Goal: Task Accomplishment & Management: Complete application form

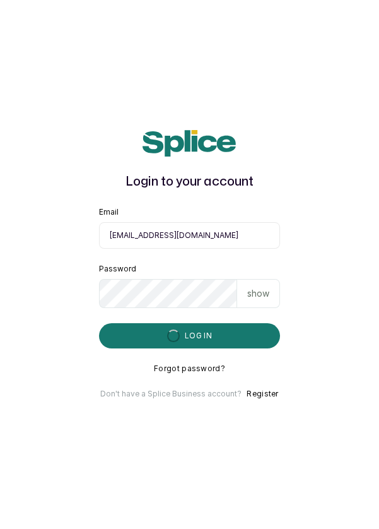
click at [372, 489] on main "Login to your account Email info@dermaspaceng.com Password show Log in Forgot p…" at bounding box center [189, 264] width 379 height 529
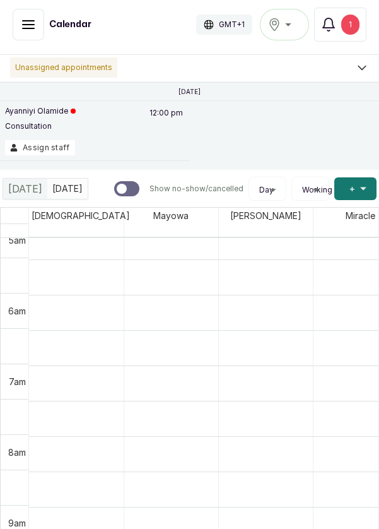
scroll to position [367, 0]
click at [285, 27] on div "Ikoyi" at bounding box center [284, 24] width 33 height 15
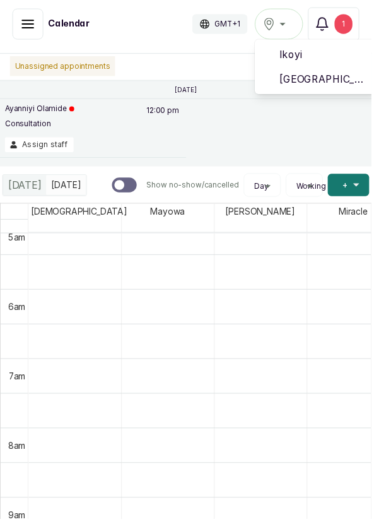
click at [359, 78] on span "[GEOGRAPHIC_DATA]" at bounding box center [330, 80] width 91 height 15
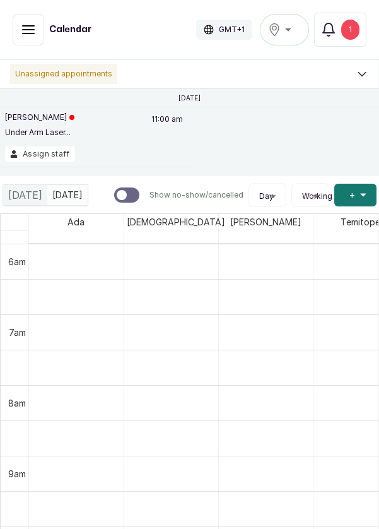
scroll to position [425, 0]
click at [32, 23] on icon "button" at bounding box center [28, 29] width 15 height 15
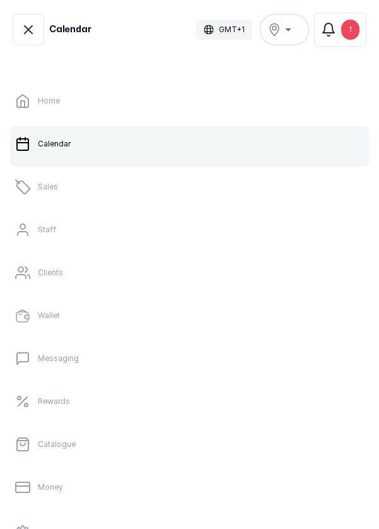
click at [81, 183] on link "Sales" at bounding box center [189, 186] width 359 height 35
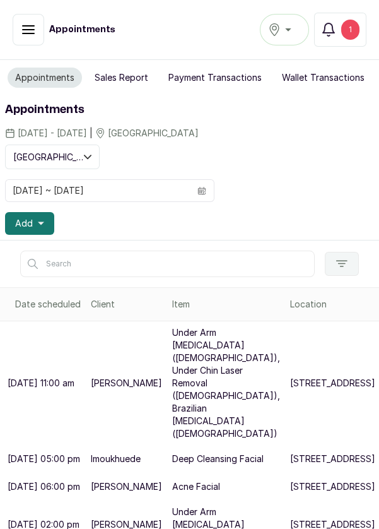
scroll to position [122, 0]
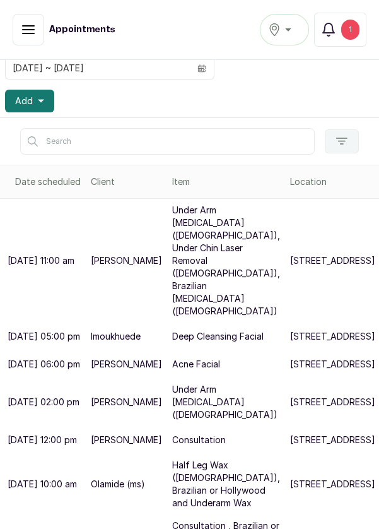
click at [204, 248] on p "Under Arm [MEDICAL_DATA] ([DEMOGRAPHIC_DATA]), Under Chin Laser Removal ([DEMOG…" at bounding box center [226, 261] width 108 height 114
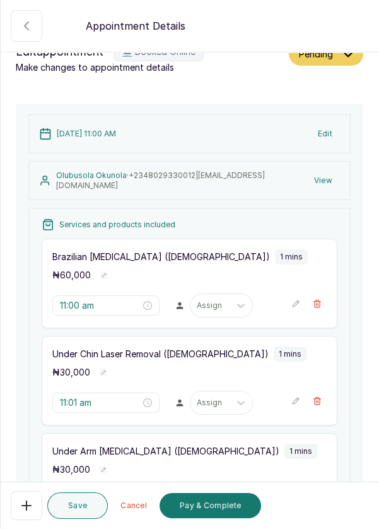
scroll to position [0, 0]
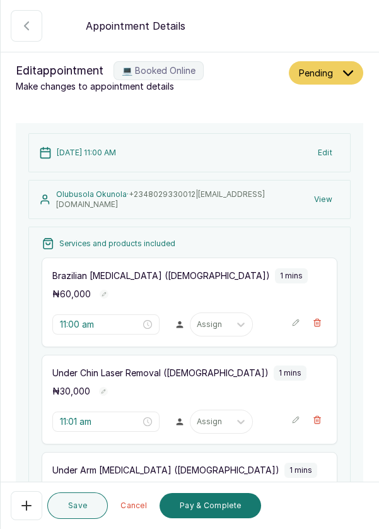
click at [333, 156] on button "Edit" at bounding box center [325, 152] width 30 height 23
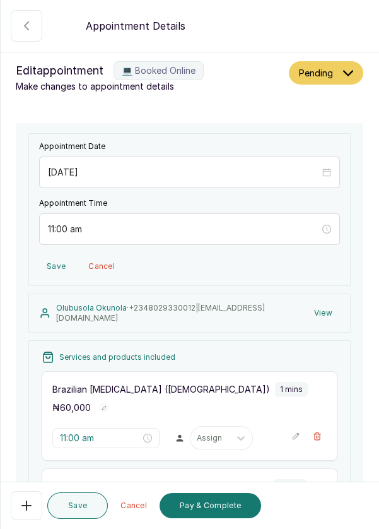
click at [329, 170] on icon "close-circle" at bounding box center [326, 172] width 9 height 9
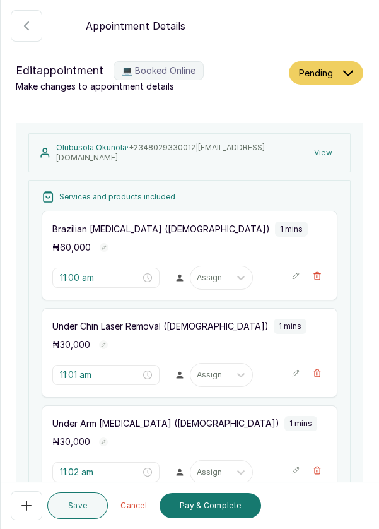
click at [22, 33] on icon "button" at bounding box center [26, 25] width 15 height 15
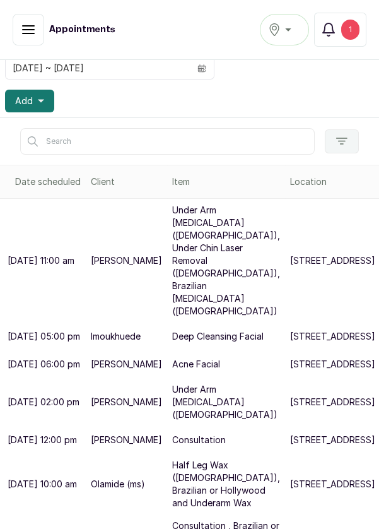
click at [290, 267] on p "237b Muri Okunola St" at bounding box center [332, 260] width 85 height 13
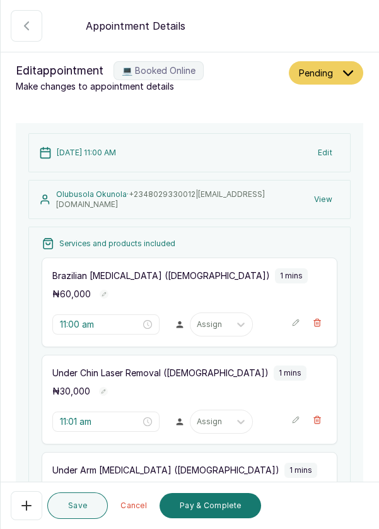
click at [19, 36] on button "💻 Booked Online" at bounding box center [27, 26] width 32 height 32
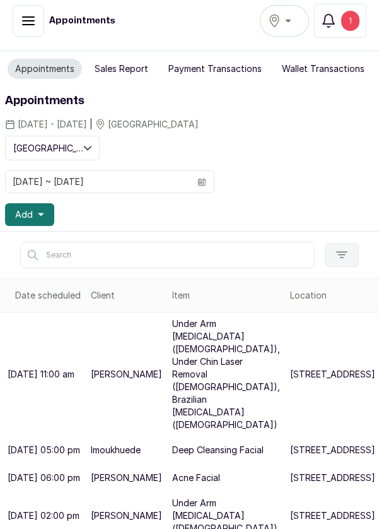
click at [354, 21] on div "1" at bounding box center [350, 21] width 18 height 20
click at [34, 213] on button "Add" at bounding box center [29, 214] width 49 height 23
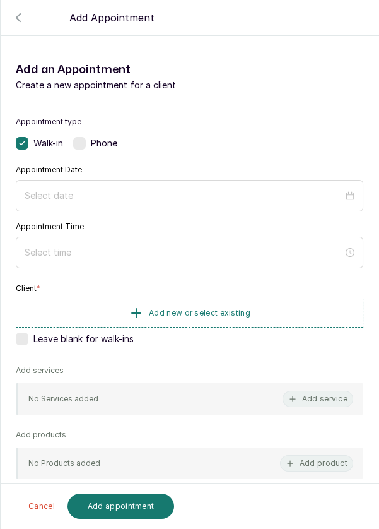
click at [13, 27] on div at bounding box center [189, 51] width 379 height 63
click at [22, 25] on div at bounding box center [189, 51] width 379 height 63
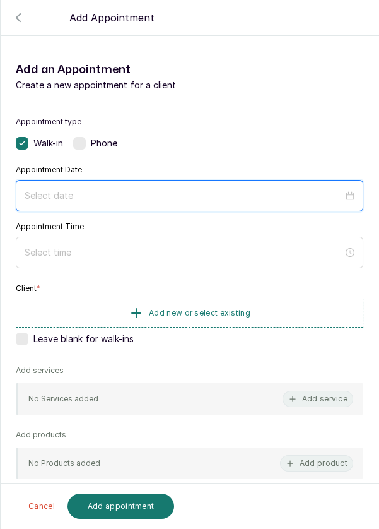
click at [110, 192] on input at bounding box center [184, 196] width 319 height 14
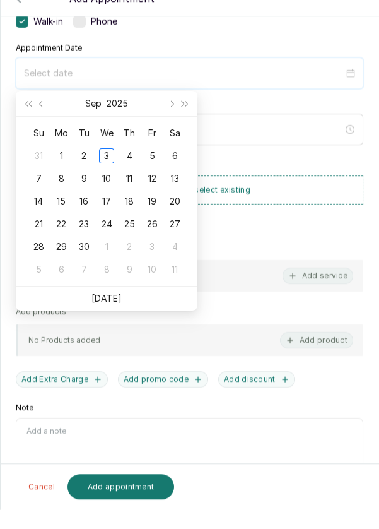
scroll to position [6, 0]
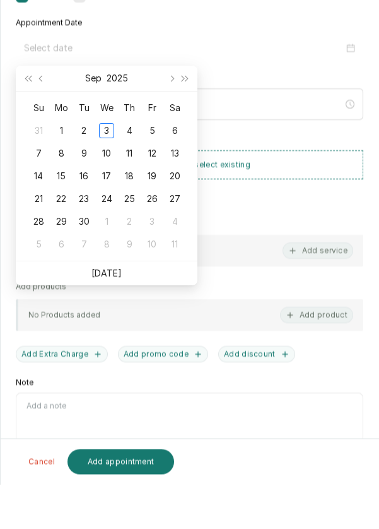
click at [116, 318] on link "[DATE]" at bounding box center [107, 317] width 30 height 11
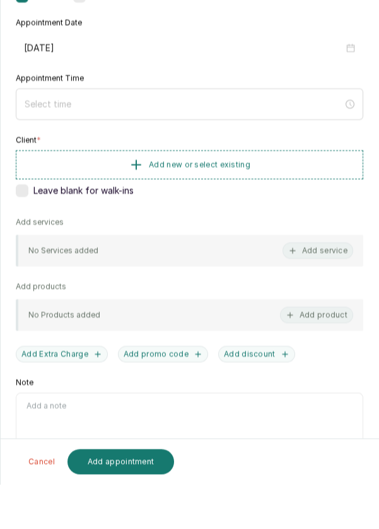
type input "2025/09/03"
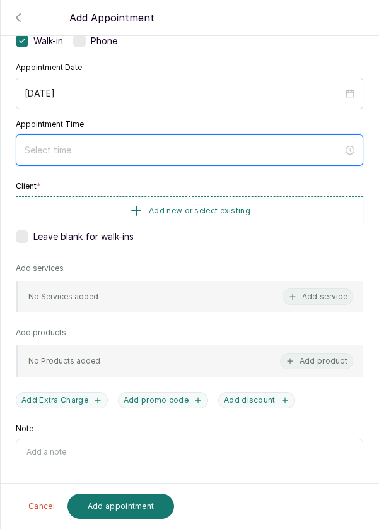
click at [152, 146] on input at bounding box center [184, 150] width 319 height 14
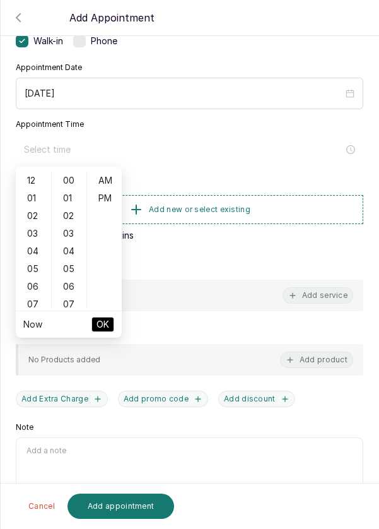
click at [33, 205] on div "01" at bounding box center [33, 198] width 30 height 18
click at [108, 201] on div "PM" at bounding box center [105, 198] width 30 height 18
type input "1:00 pm"
click at [105, 324] on span "OK" at bounding box center [103, 324] width 13 height 24
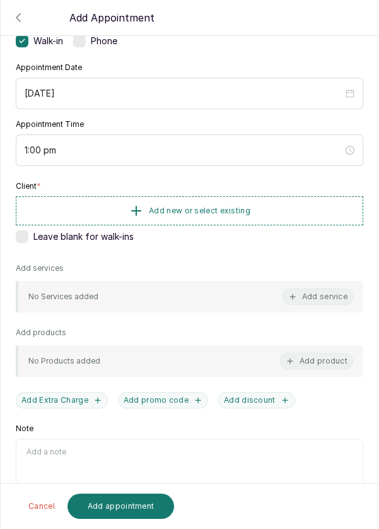
click at [273, 210] on button "Add new or select existing" at bounding box center [190, 210] width 348 height 29
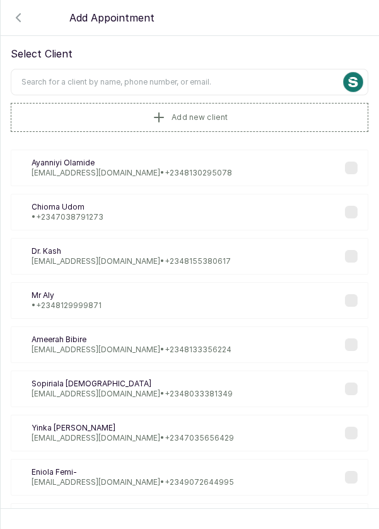
scroll to position [24, 0]
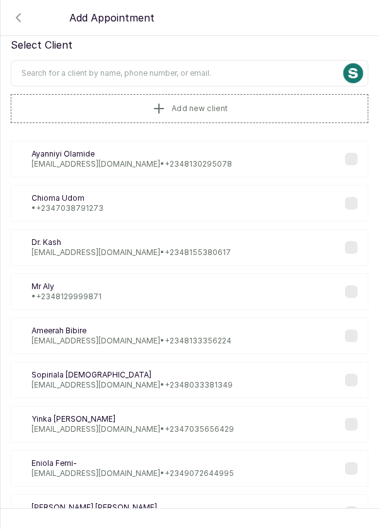
click at [230, 71] on input "text" at bounding box center [190, 73] width 358 height 27
click at [222, 73] on input "text" at bounding box center [190, 73] width 358 height 27
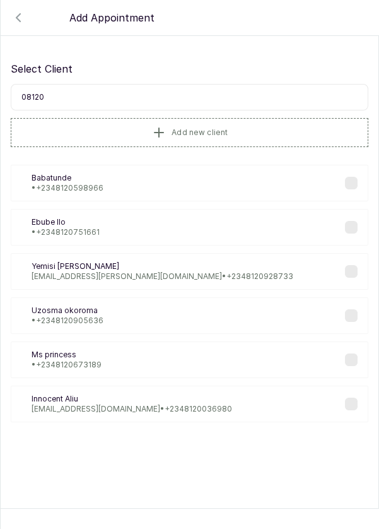
scroll to position [0, 0]
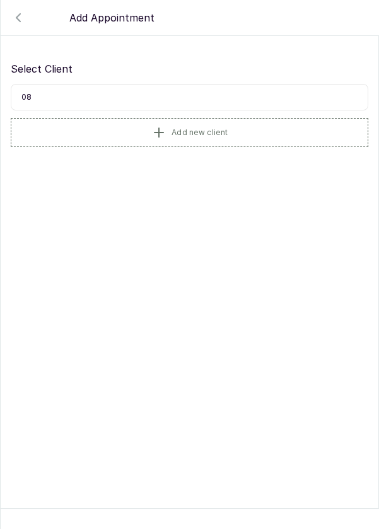
type input "0"
click at [228, 133] on button "Add new client" at bounding box center [190, 132] width 358 height 29
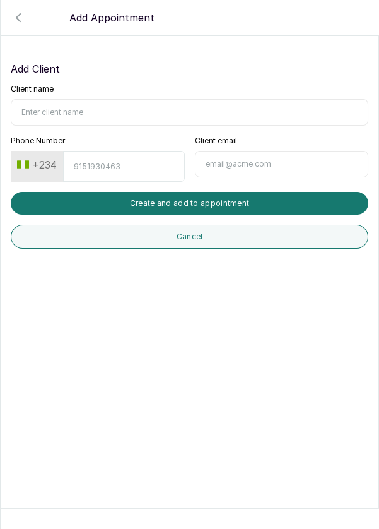
click at [114, 100] on input "Client name" at bounding box center [190, 112] width 358 height 27
type input "Laura"
click at [126, 166] on input "Phone Number" at bounding box center [123, 166] width 121 height 31
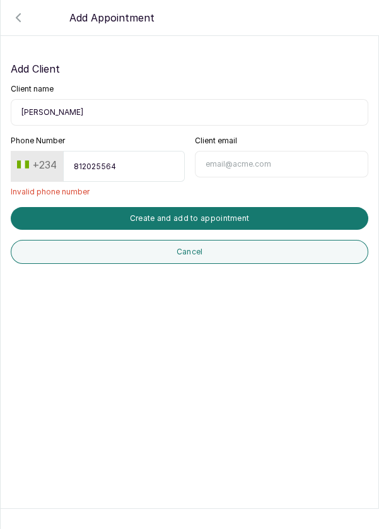
type input "8120255645"
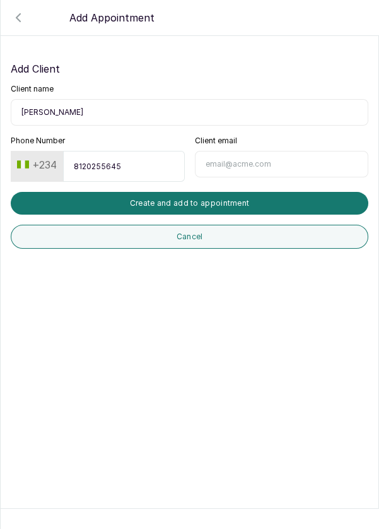
click at [251, 195] on button "Create and add to appointment" at bounding box center [190, 203] width 358 height 23
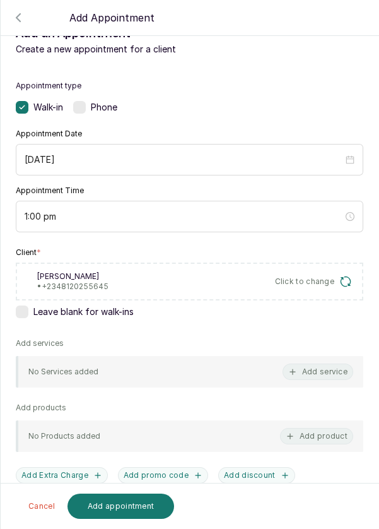
scroll to position [112, 0]
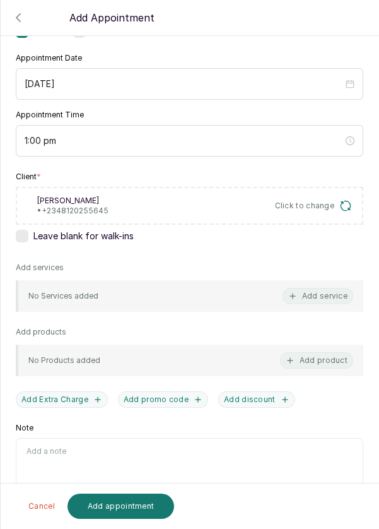
click at [328, 293] on button "Add service" at bounding box center [318, 296] width 71 height 16
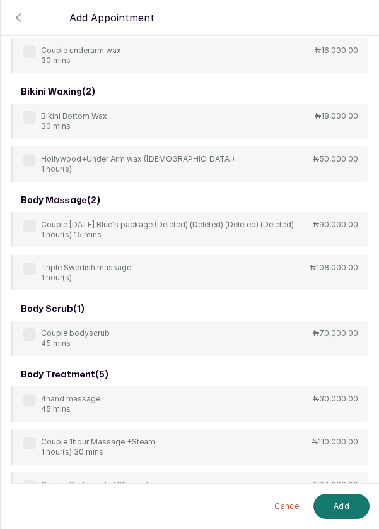
scroll to position [0, 0]
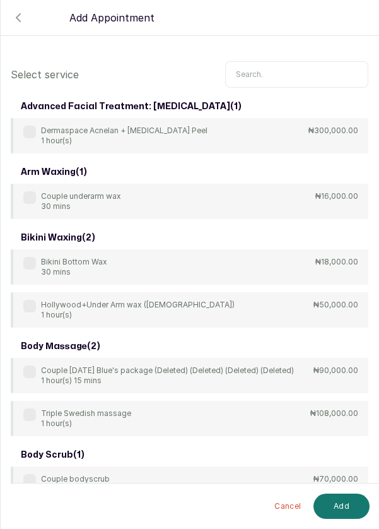
click at [281, 68] on input "text" at bounding box center [296, 74] width 143 height 27
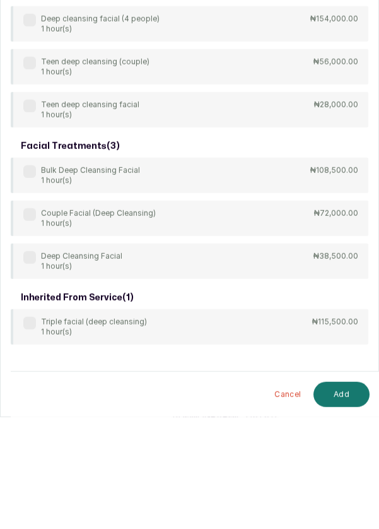
scroll to position [6, 0]
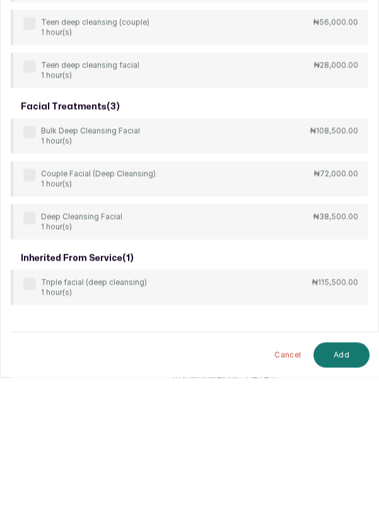
type input "Deep clea"
click at [33, 365] on label at bounding box center [29, 369] width 13 height 13
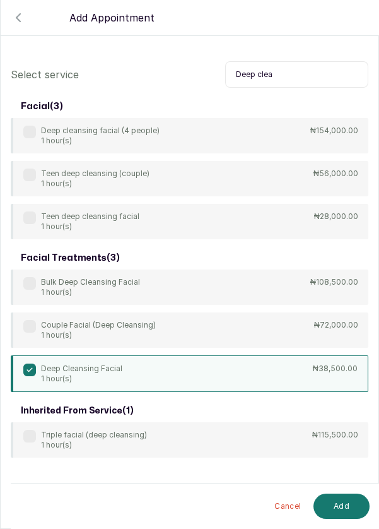
click at [341, 504] on button "Add" at bounding box center [342, 505] width 56 height 25
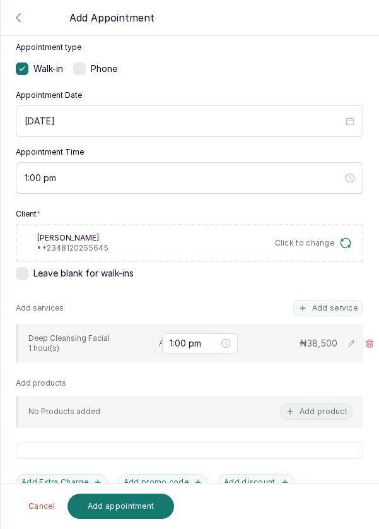
scroll to position [77, 0]
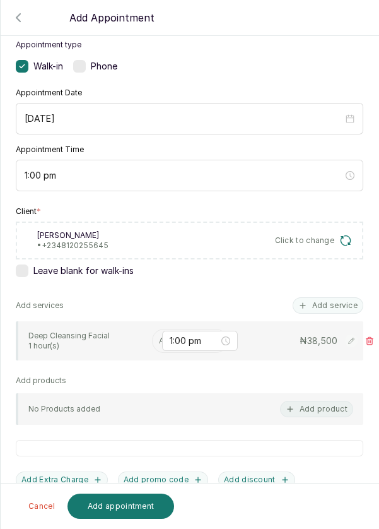
click at [159, 337] on input "text" at bounding box center [160, 340] width 2 height 9
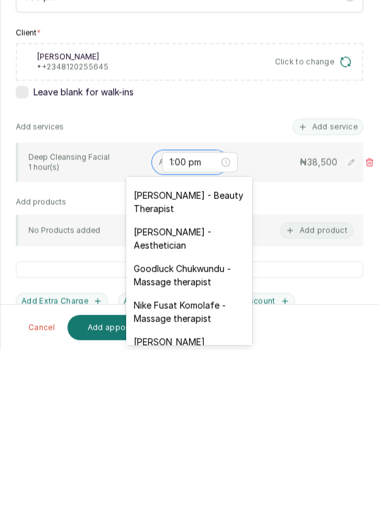
scroll to position [357, 0]
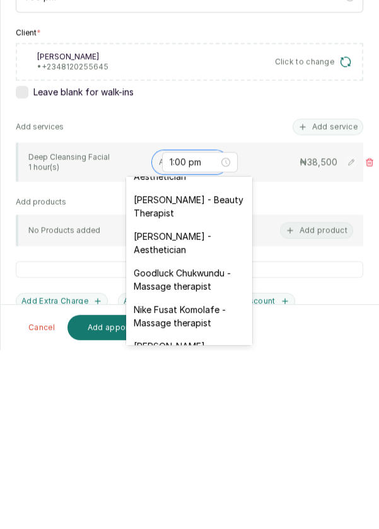
click at [210, 403] on div "Franca Ebuzome - Aesthetician" at bounding box center [189, 421] width 126 height 37
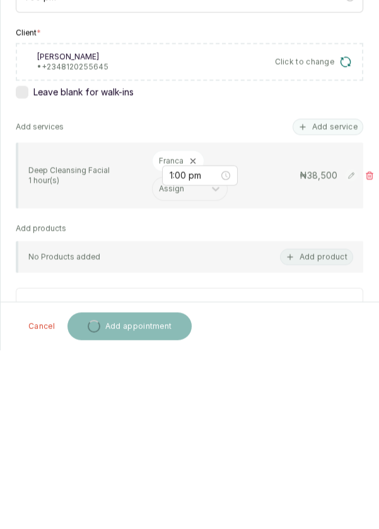
scroll to position [6, 0]
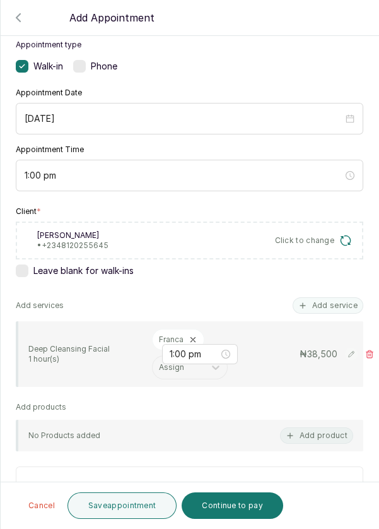
click at [145, 507] on button "Save appointment" at bounding box center [123, 505] width 110 height 27
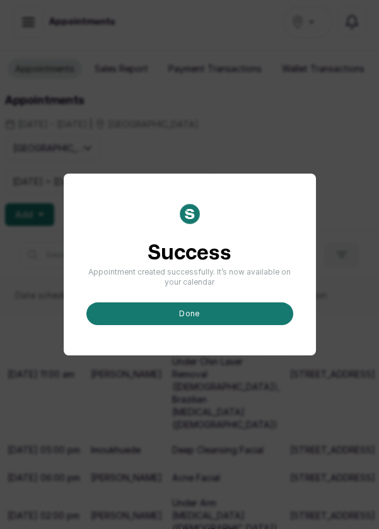
click at [212, 325] on button "done" at bounding box center [189, 313] width 207 height 23
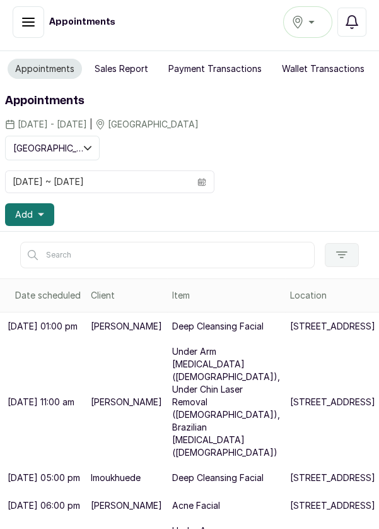
click at [30, 215] on span "Add" at bounding box center [24, 214] width 18 height 13
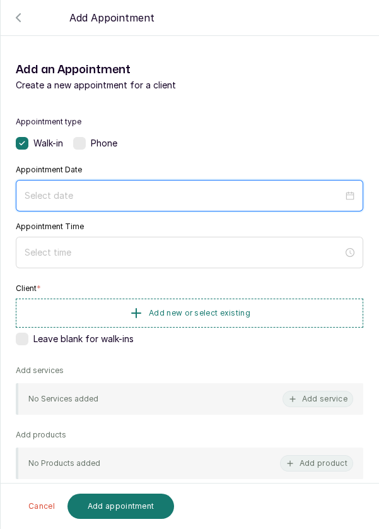
click at [118, 189] on input at bounding box center [184, 196] width 319 height 14
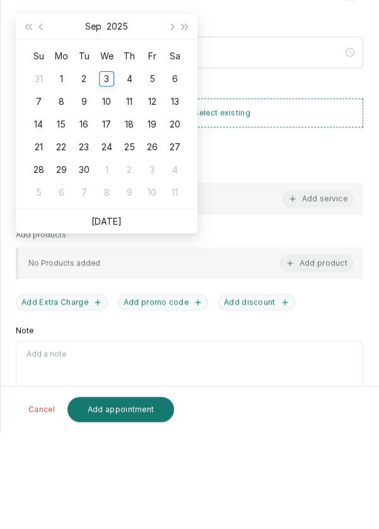
click at [109, 318] on link "[DATE]" at bounding box center [107, 317] width 30 height 11
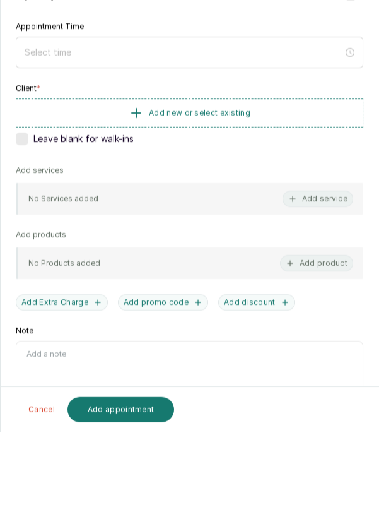
type input "2025/09/03"
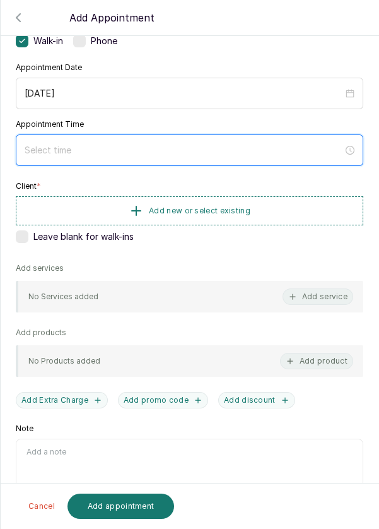
click at [85, 148] on input at bounding box center [184, 150] width 319 height 14
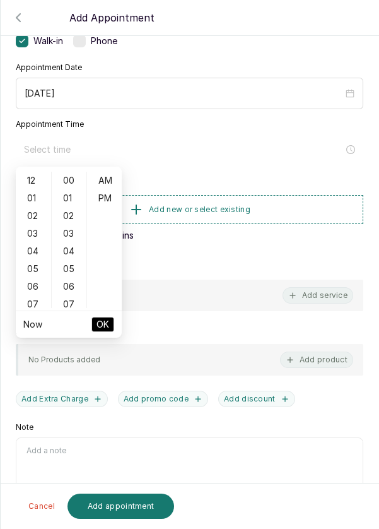
click at [27, 215] on div "02" at bounding box center [33, 216] width 30 height 18
click at [111, 206] on div "PM" at bounding box center [105, 198] width 30 height 18
type input "2:00 pm"
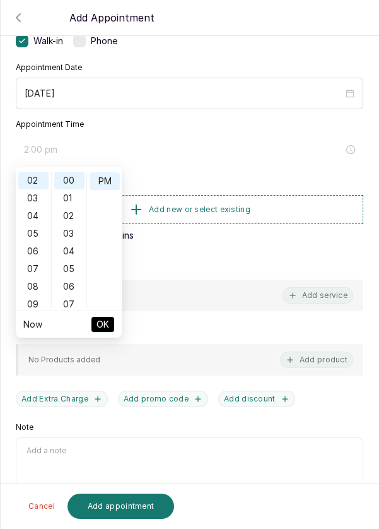
click at [110, 329] on button "OK" at bounding box center [103, 324] width 23 height 15
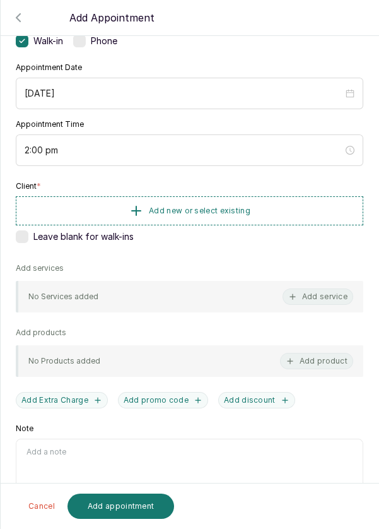
click at [309, 202] on button "Add new or select existing" at bounding box center [190, 210] width 348 height 29
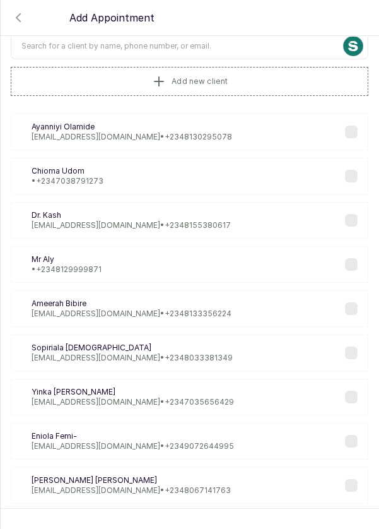
scroll to position [0, 0]
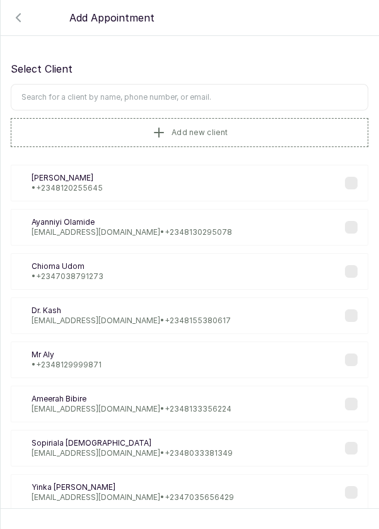
click at [213, 98] on input "text" at bounding box center [190, 97] width 358 height 27
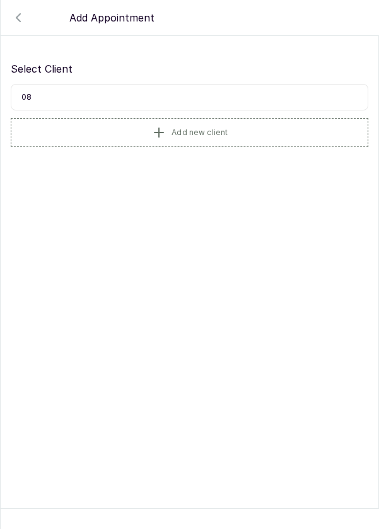
type input "0"
type input "M"
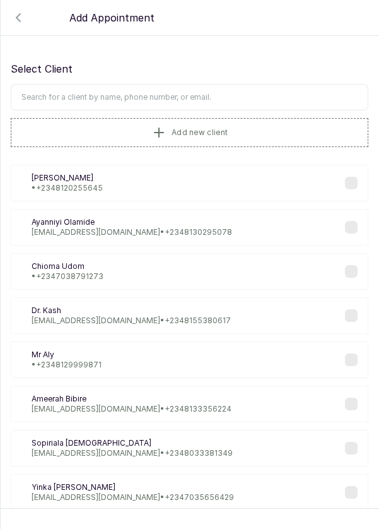
click at [264, 121] on button "Add new client" at bounding box center [190, 132] width 358 height 29
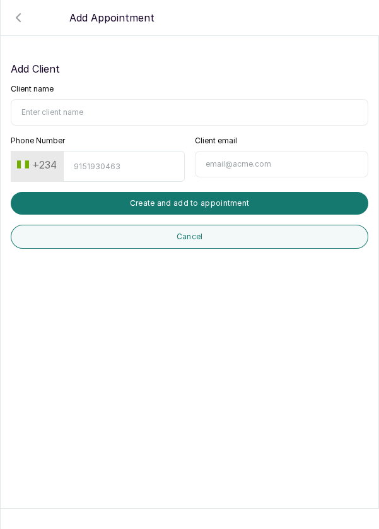
click at [123, 107] on input "Client name" at bounding box center [190, 112] width 358 height 27
type input "Mrs Awokoya"
click at [124, 163] on input "Phone Number" at bounding box center [123, 166] width 121 height 31
type input "8163466573"
click at [244, 204] on button "Create and add to appointment" at bounding box center [190, 203] width 358 height 23
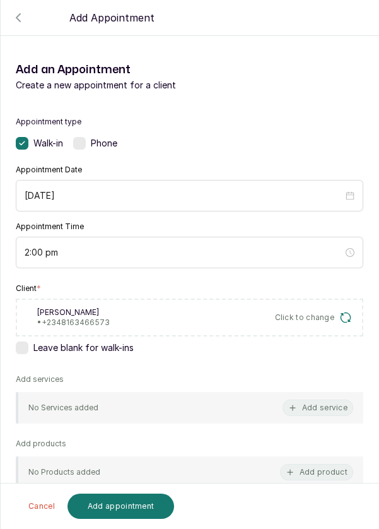
click at [321, 408] on button "Add service" at bounding box center [318, 407] width 71 height 16
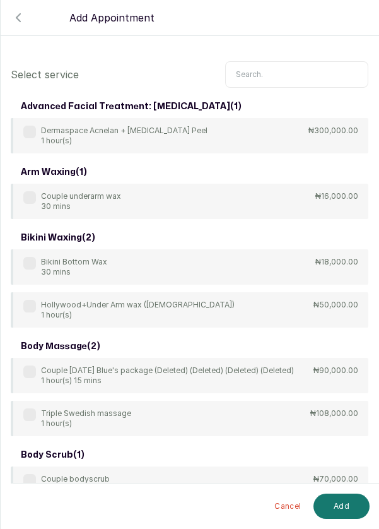
click at [304, 70] on input "text" at bounding box center [296, 74] width 143 height 27
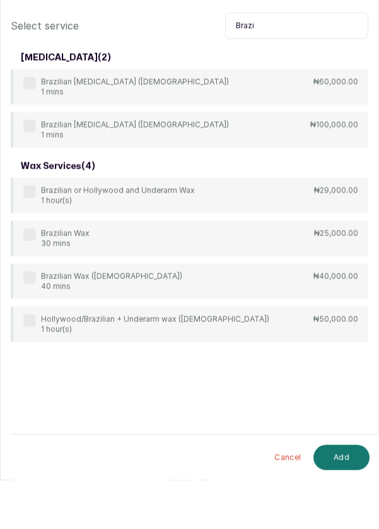
scroll to position [6, 0]
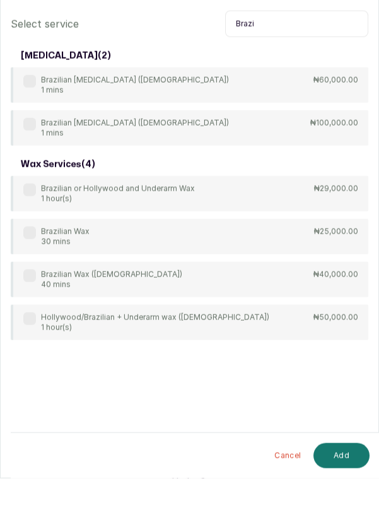
type input "Brazi"
click at [37, 239] on div "Brazilian or Hollywood and Underarm Wax 1 hour(s)" at bounding box center [109, 244] width 172 height 20
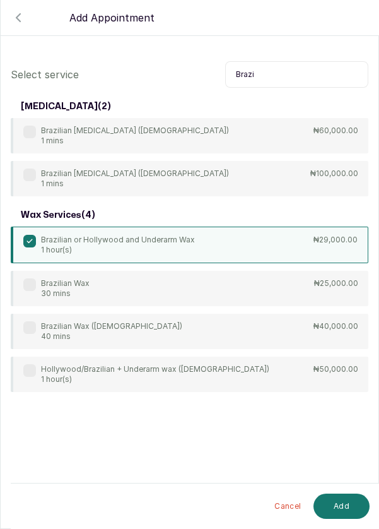
click at [352, 507] on button "Add" at bounding box center [342, 505] width 56 height 25
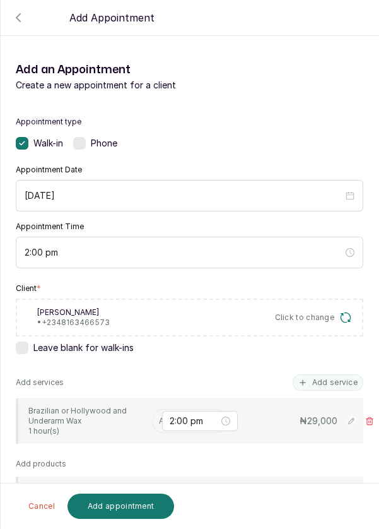
click at [159, 419] on input "text" at bounding box center [160, 421] width 2 height 9
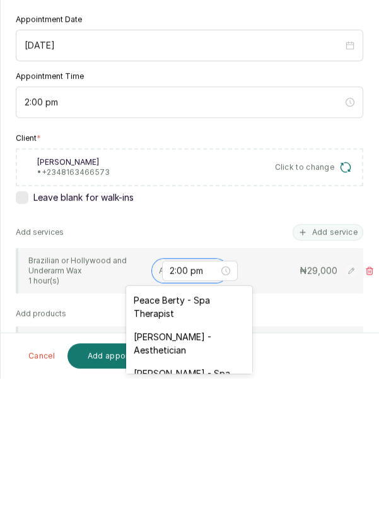
scroll to position [49, 0]
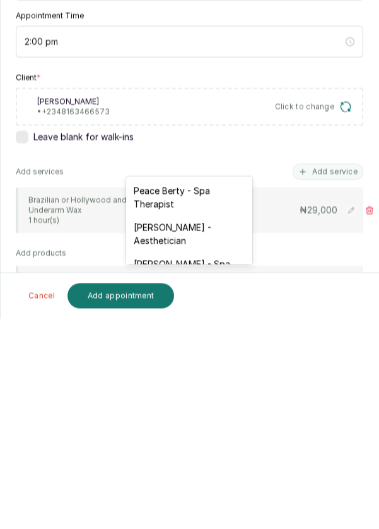
click at [213, 443] on div "Rosemary Amuche - Aesthetician" at bounding box center [189, 444] width 126 height 37
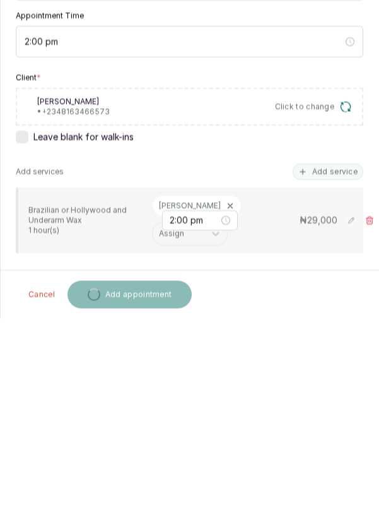
scroll to position [6, 0]
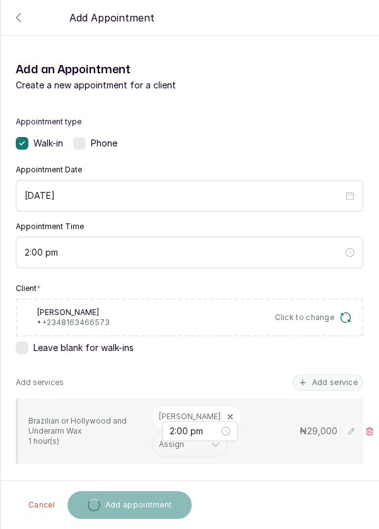
click at [330, 374] on button "Add service" at bounding box center [328, 382] width 71 height 16
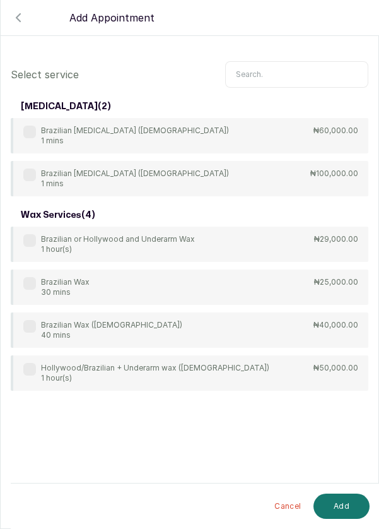
scroll to position [51, 0]
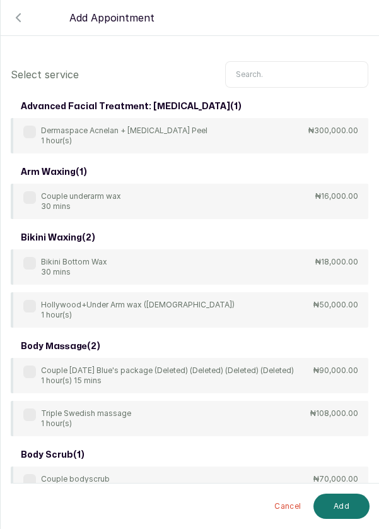
click at [281, 95] on div "advanced facial treatment: chemical peel ( 1 )" at bounding box center [190, 106] width 358 height 23
click at [300, 79] on input "text" at bounding box center [296, 74] width 143 height 27
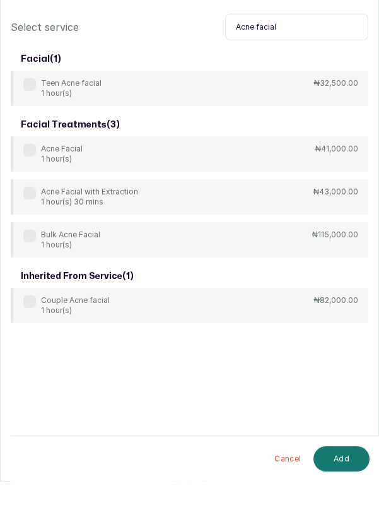
scroll to position [6, 0]
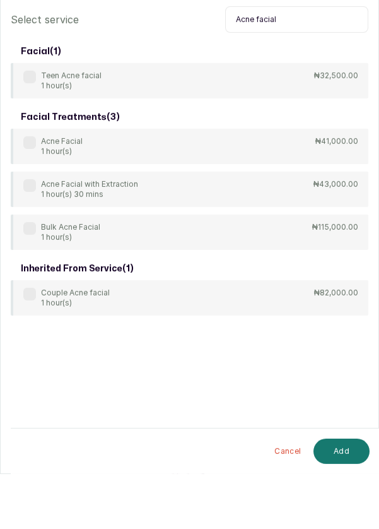
type input "Acne facial"
click at [30, 188] on div "Acne Facial 1 hour(s) ₦41,000.00" at bounding box center [190, 201] width 358 height 35
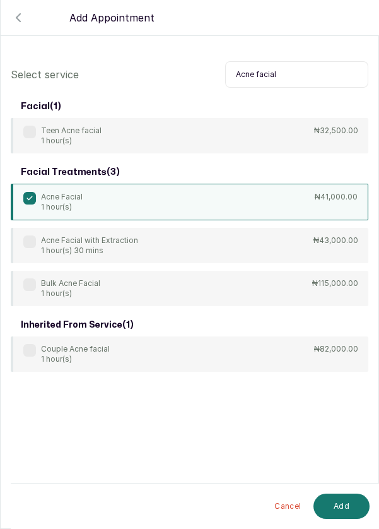
click at [345, 503] on button "Add" at bounding box center [342, 505] width 56 height 25
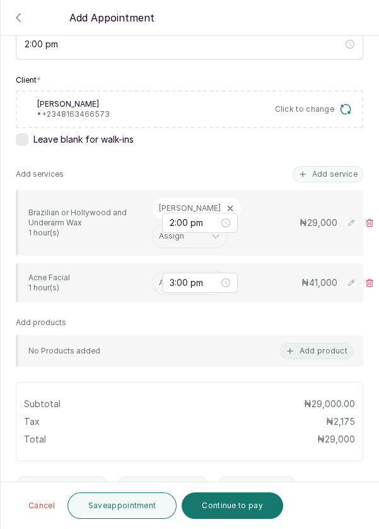
scroll to position [212, 0]
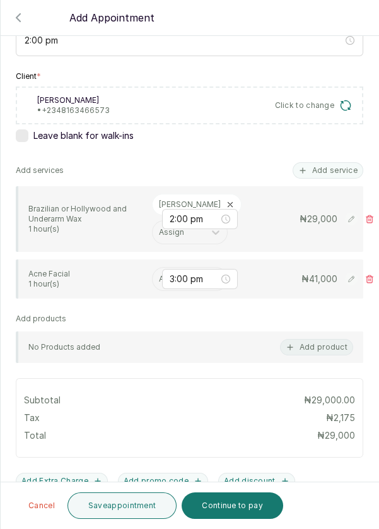
click at [159, 278] on input "text" at bounding box center [160, 279] width 2 height 9
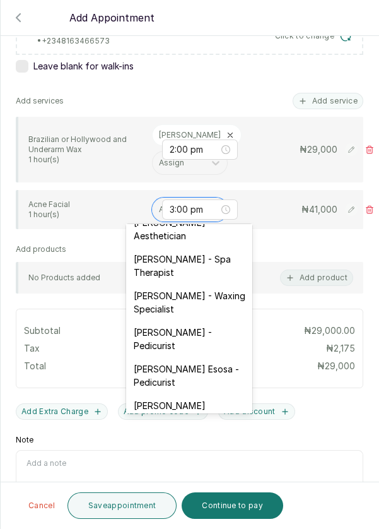
scroll to position [37, 0]
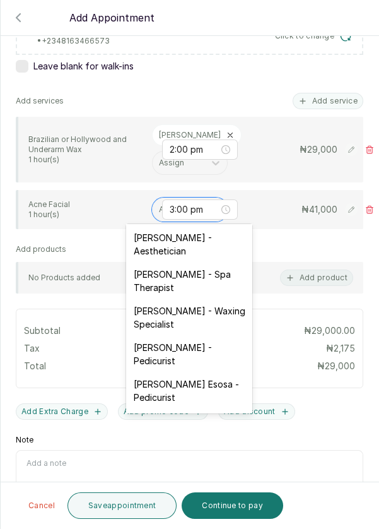
click at [218, 241] on div "Rosemary Amuche - Aesthetician" at bounding box center [189, 244] width 126 height 37
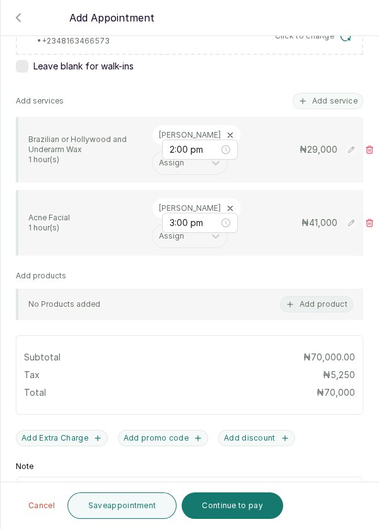
click at [139, 504] on button "Save appointment" at bounding box center [123, 505] width 110 height 27
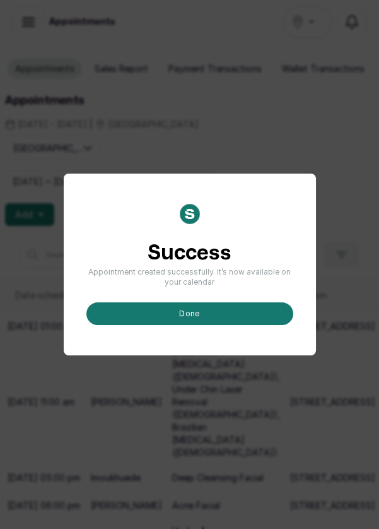
click at [242, 325] on button "done" at bounding box center [189, 313] width 207 height 23
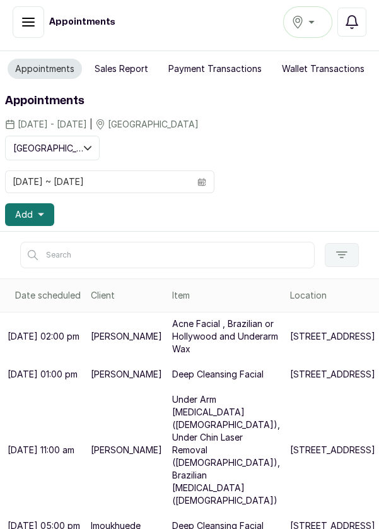
click at [41, 208] on button "Add" at bounding box center [29, 214] width 49 height 23
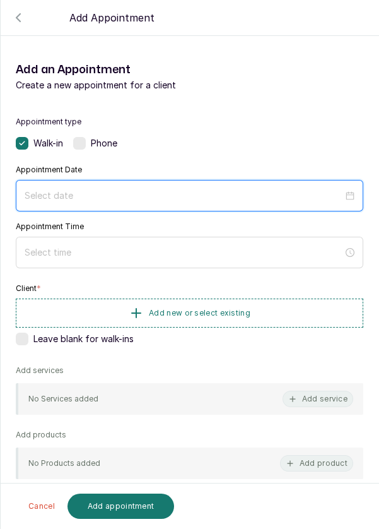
click at [126, 189] on input at bounding box center [184, 196] width 319 height 14
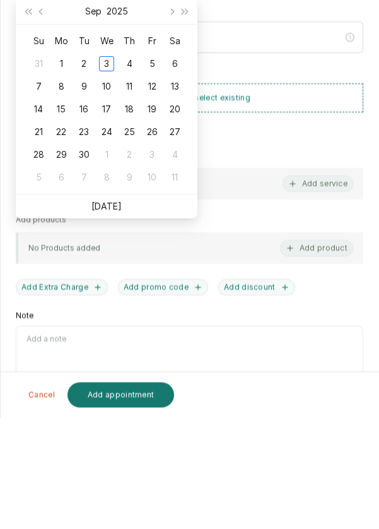
scroll to position [6, 0]
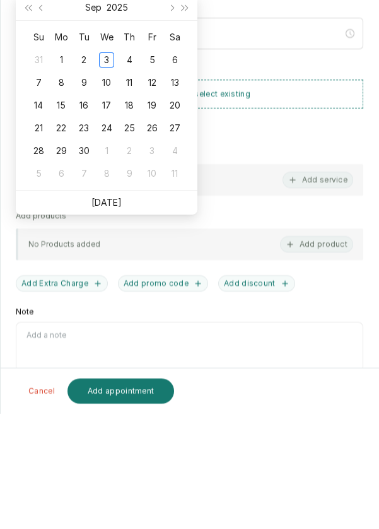
click at [110, 319] on link "[DATE]" at bounding box center [107, 317] width 30 height 11
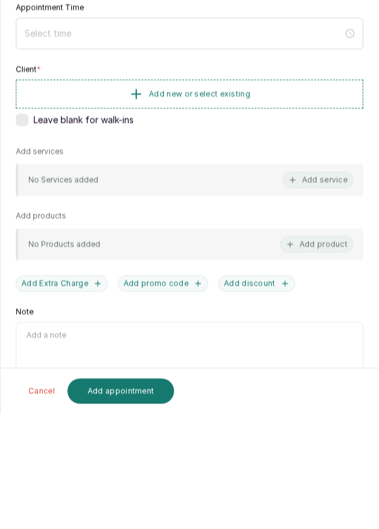
type input "2025/09/03"
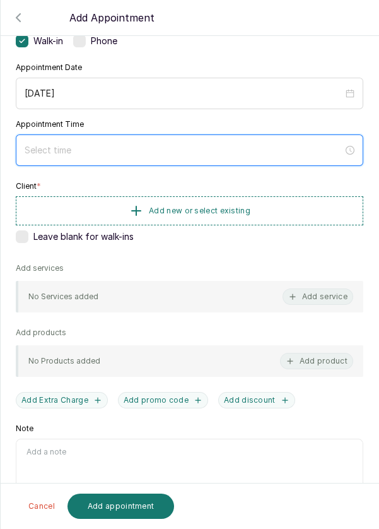
click at [122, 152] on input at bounding box center [184, 150] width 319 height 14
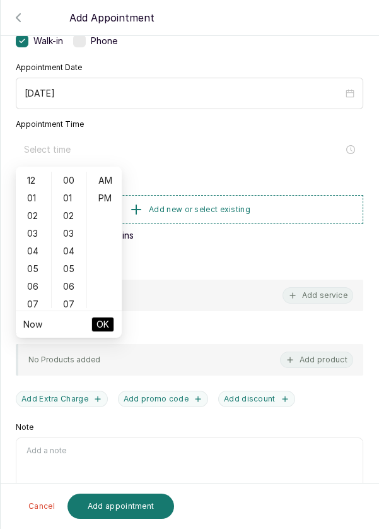
click at [33, 252] on div "04" at bounding box center [33, 251] width 30 height 18
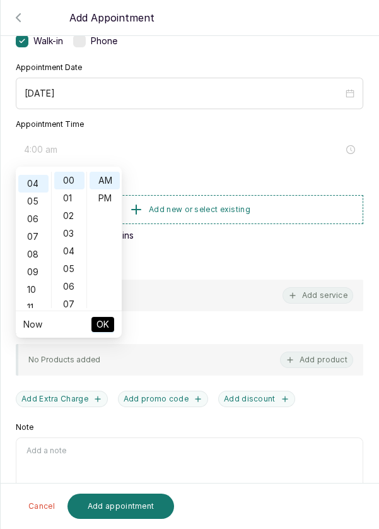
click at [108, 199] on div "PM" at bounding box center [105, 198] width 30 height 18
type input "4:00 pm"
click at [112, 324] on button "OK" at bounding box center [103, 324] width 23 height 15
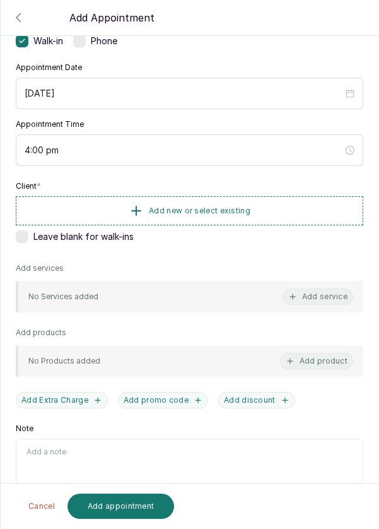
click at [294, 204] on button "Add new or select existing" at bounding box center [190, 210] width 348 height 29
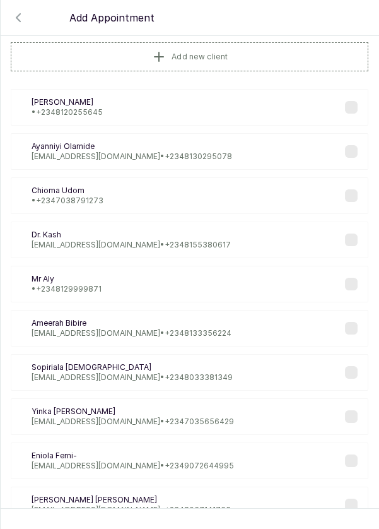
scroll to position [0, 0]
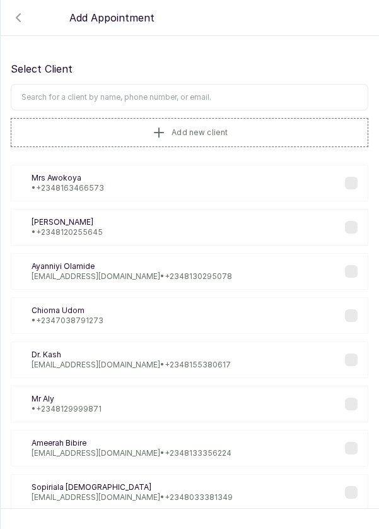
click at [255, 100] on input "text" at bounding box center [190, 97] width 358 height 27
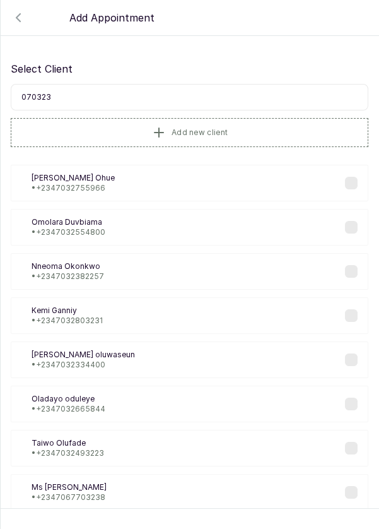
type input "0703238"
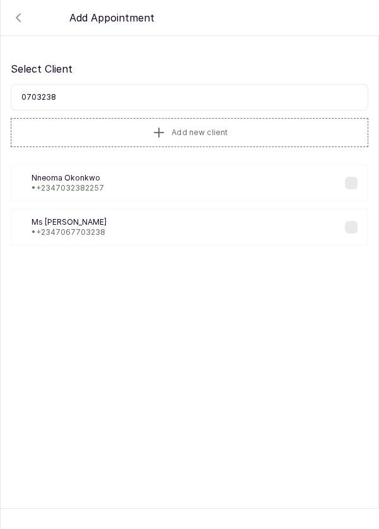
click at [105, 179] on div "NO Nneoma Okonkwo • +234 7032382257" at bounding box center [190, 183] width 358 height 37
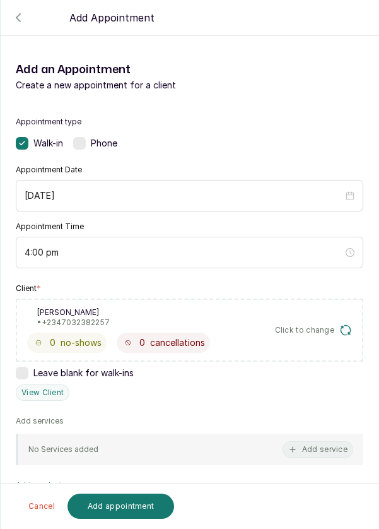
scroll to position [146, 0]
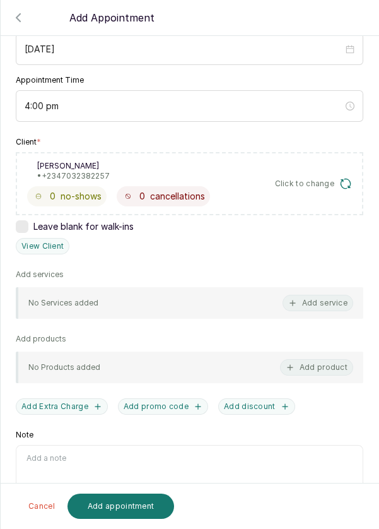
click at [320, 300] on button "Add service" at bounding box center [318, 303] width 71 height 16
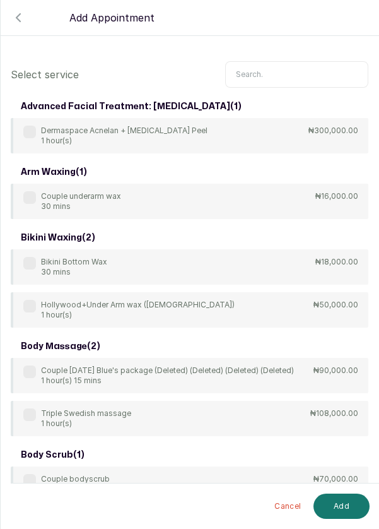
scroll to position [0, 0]
click at [280, 70] on input "text" at bounding box center [296, 74] width 143 height 27
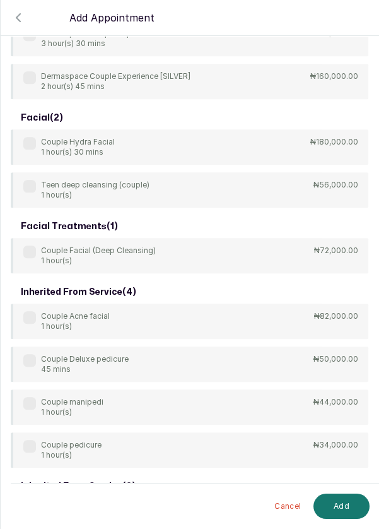
scroll to position [989, 0]
type input "Couple"
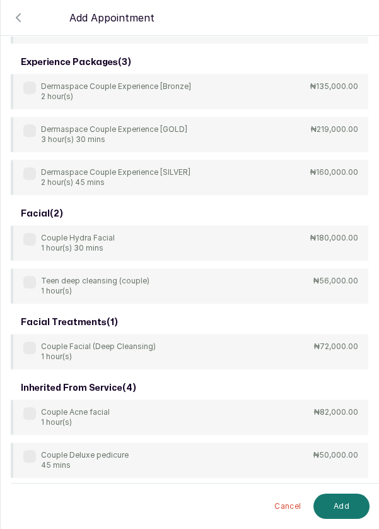
scroll to position [898, 0]
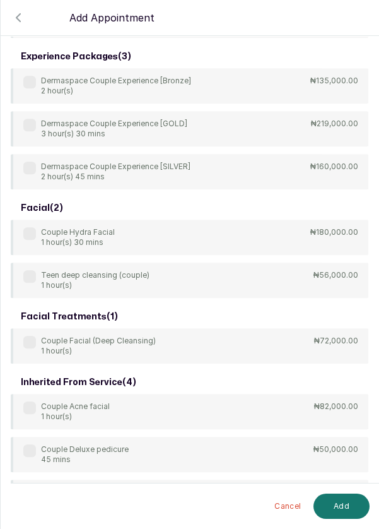
click at [35, 337] on div "Couple Facial (Deep Cleansing) 1 hour(s)" at bounding box center [89, 346] width 133 height 20
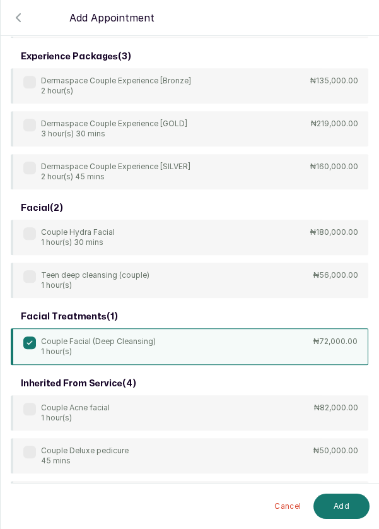
click at [353, 510] on button "Add" at bounding box center [342, 505] width 56 height 25
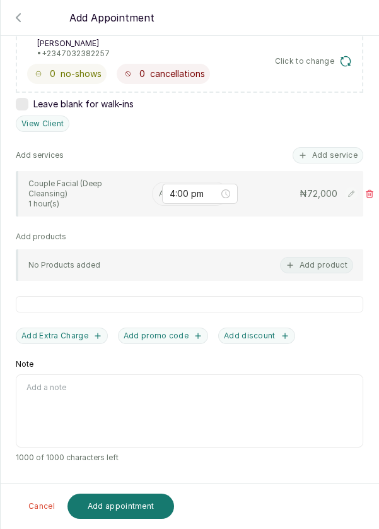
scroll to position [198, 0]
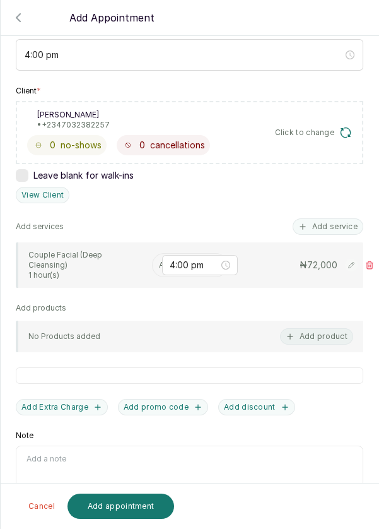
click at [159, 261] on input "text" at bounding box center [160, 265] width 2 height 9
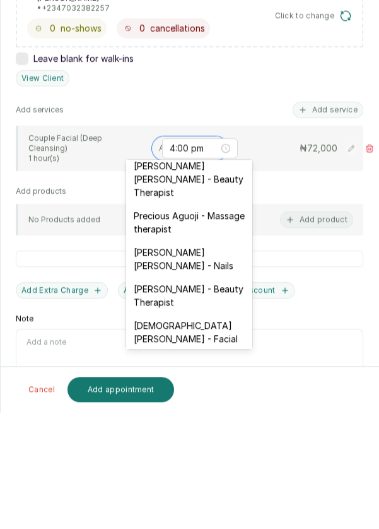
scroll to position [6, 0]
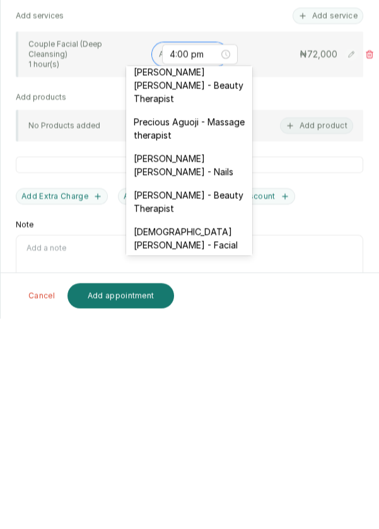
click at [225, 430] on div "Christiana Aluku - Facial" at bounding box center [189, 448] width 126 height 37
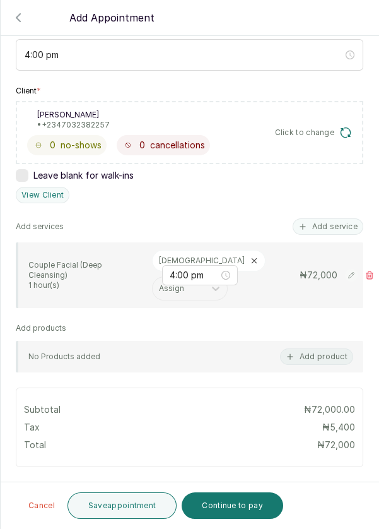
click at [344, 224] on button "Add service" at bounding box center [328, 226] width 71 height 16
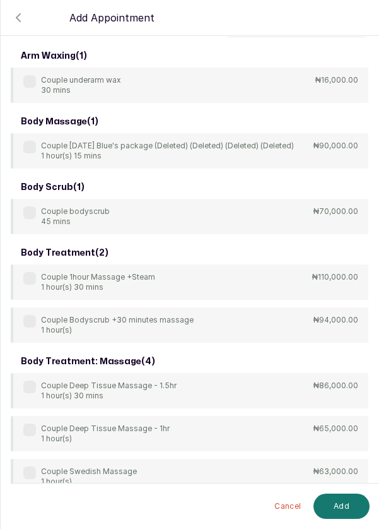
scroll to position [0, 0]
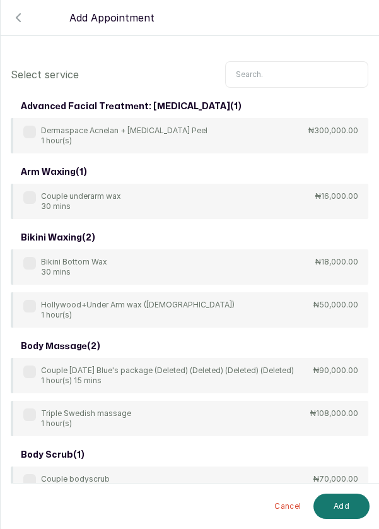
click at [292, 70] on input "text" at bounding box center [296, 74] width 143 height 27
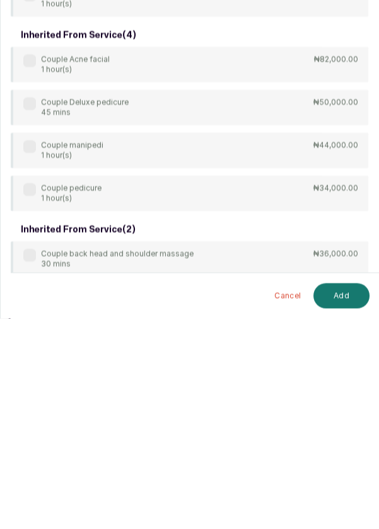
scroll to position [61, 0]
type input "Couple"
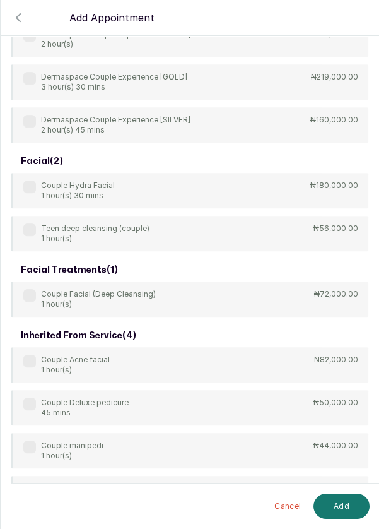
scroll to position [1036, 0]
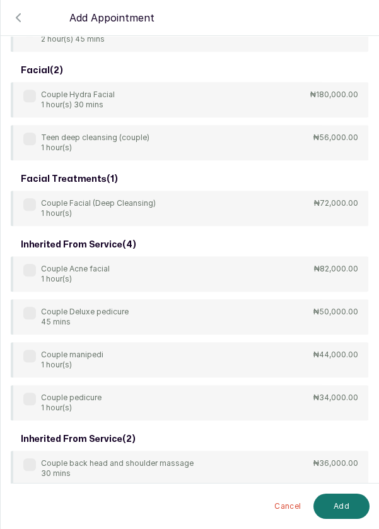
click at [28, 399] on label at bounding box center [29, 399] width 13 height 13
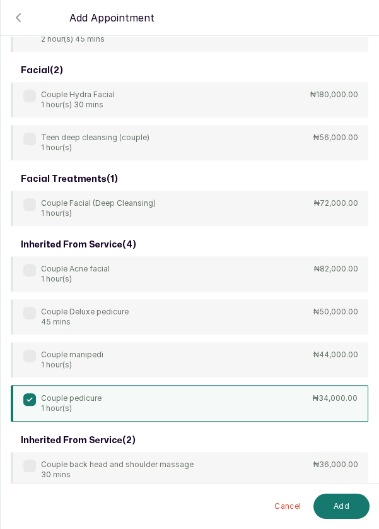
click at [348, 504] on button "Add" at bounding box center [342, 505] width 56 height 25
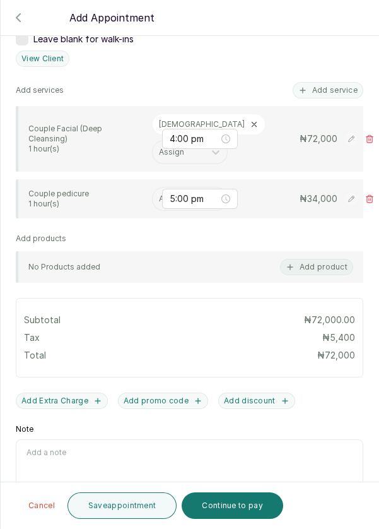
scroll to position [61, 0]
click at [159, 194] on input "text" at bounding box center [160, 198] width 2 height 9
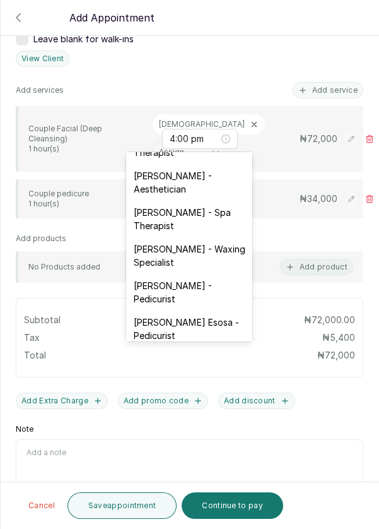
scroll to position [34, 0]
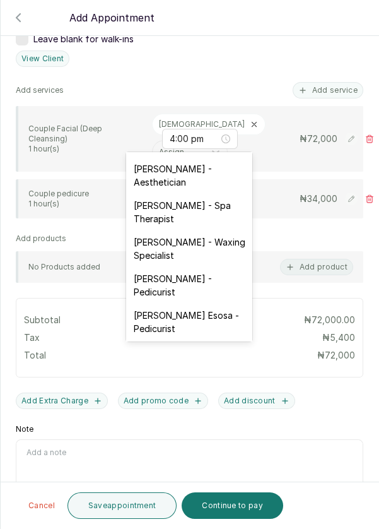
click at [211, 278] on div "JOY Asabia Oluwapelumi - Pedicurist" at bounding box center [189, 285] width 126 height 37
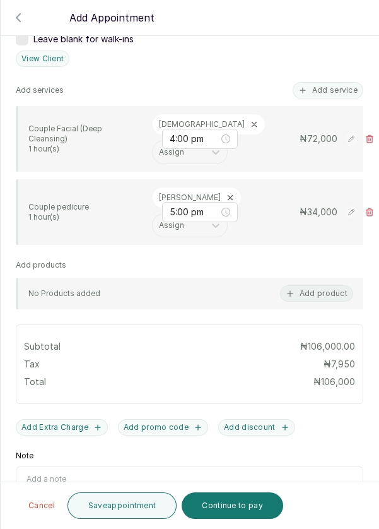
click at [129, 499] on button "Save appointment" at bounding box center [123, 505] width 110 height 27
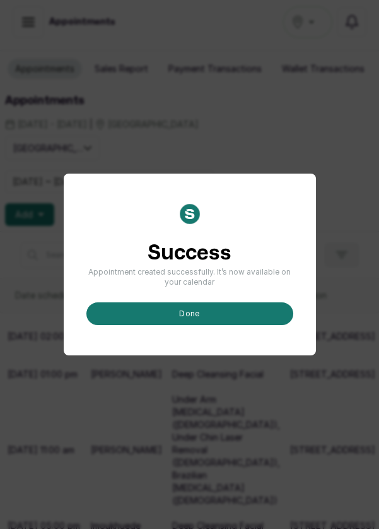
click at [211, 325] on button "done" at bounding box center [189, 313] width 207 height 23
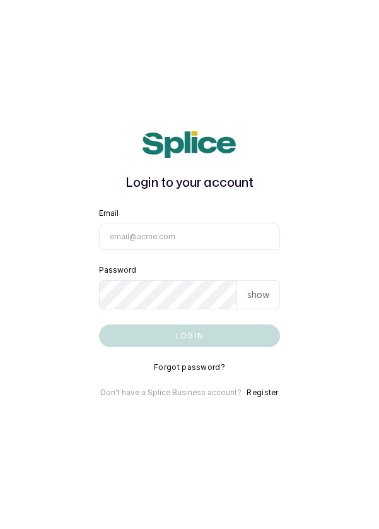
click at [183, 250] on input "Email" at bounding box center [190, 236] width 182 height 27
type input "[EMAIL_ADDRESS][DOMAIN_NAME]"
click at [99, 324] on button "Log in" at bounding box center [190, 335] width 182 height 23
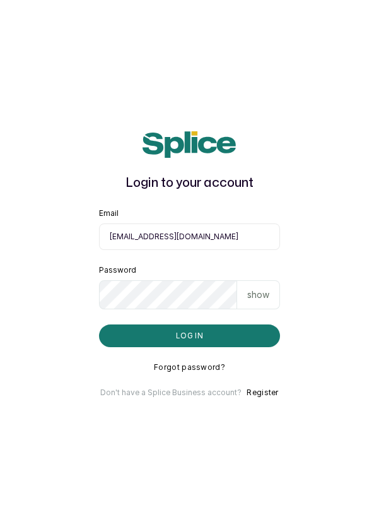
click at [358, 225] on main "Login to your account Email [EMAIL_ADDRESS][DOMAIN_NAME] Password show Log in F…" at bounding box center [189, 264] width 379 height 529
click at [168, 250] on input "[EMAIL_ADDRESS][DOMAIN_NAME]" at bounding box center [190, 236] width 182 height 27
click at [329, 258] on main "Login to your account Email [EMAIL_ADDRESS][DOMAIN_NAME] Password show Log in F…" at bounding box center [189, 264] width 379 height 529
click at [208, 250] on input "info@dermaspaceng.com" at bounding box center [190, 236] width 182 height 27
click at [133, 250] on input "info@dermaspaceng.com" at bounding box center [190, 236] width 182 height 27
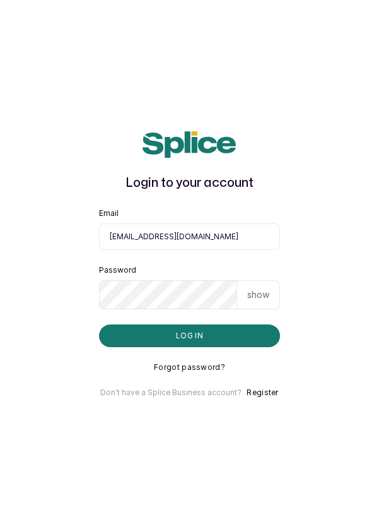
click at [211, 250] on input "info@dermaspaceng.com" at bounding box center [190, 236] width 182 height 27
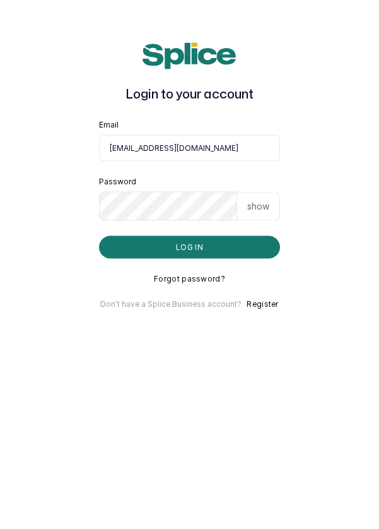
click at [199, 347] on button "Log in" at bounding box center [190, 335] width 182 height 23
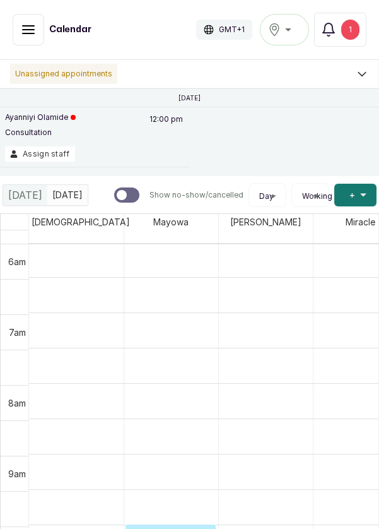
scroll to position [427, 0]
click at [351, 28] on div "1" at bounding box center [350, 30] width 18 height 20
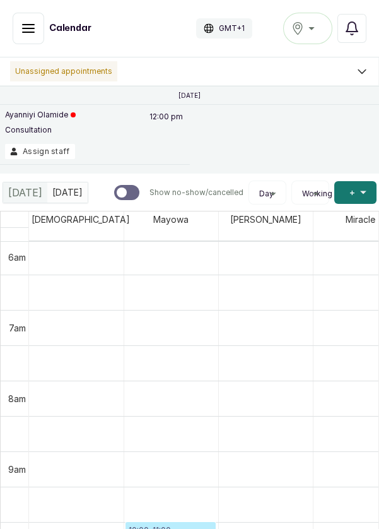
click at [314, 26] on div "Ikoyi" at bounding box center [308, 28] width 33 height 15
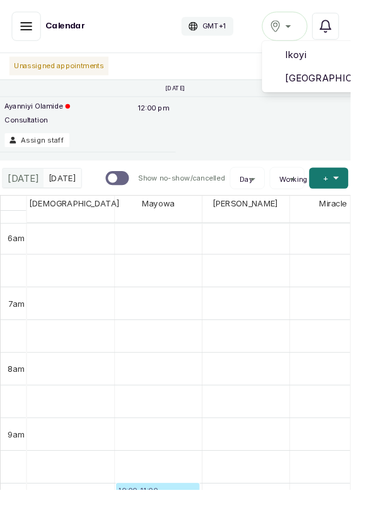
click at [336, 82] on span "[GEOGRAPHIC_DATA]" at bounding box center [354, 84] width 91 height 15
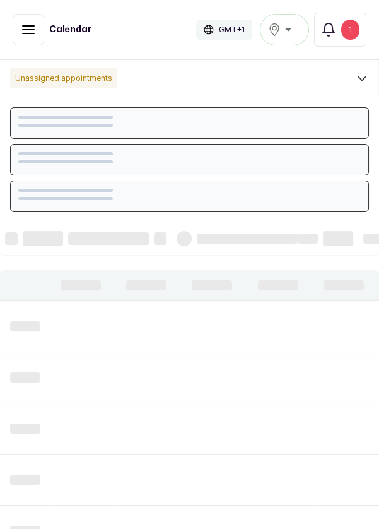
scroll to position [425, 0]
click at [23, 23] on icon "button" at bounding box center [28, 29] width 15 height 15
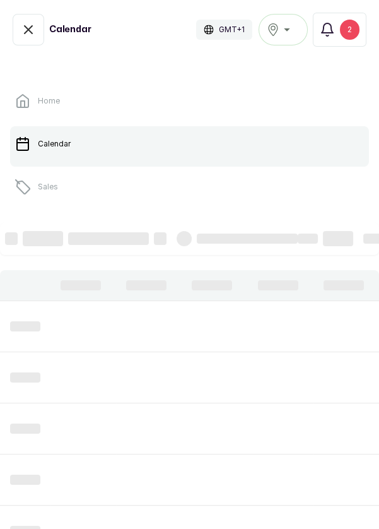
click at [90, 65] on div "Home Calendar Sales Staff Clients Wallet Messaging Rewards Catalogue Money Sett…" at bounding box center [189, 289] width 379 height 478
click at [120, 57] on div "Home Calendar Sales Staff Clients Wallet Messaging Rewards Catalogue Money Sett…" at bounding box center [189, 289] width 379 height 478
click at [64, 188] on link "Sales" at bounding box center [189, 186] width 359 height 35
